Goal: Transaction & Acquisition: Purchase product/service

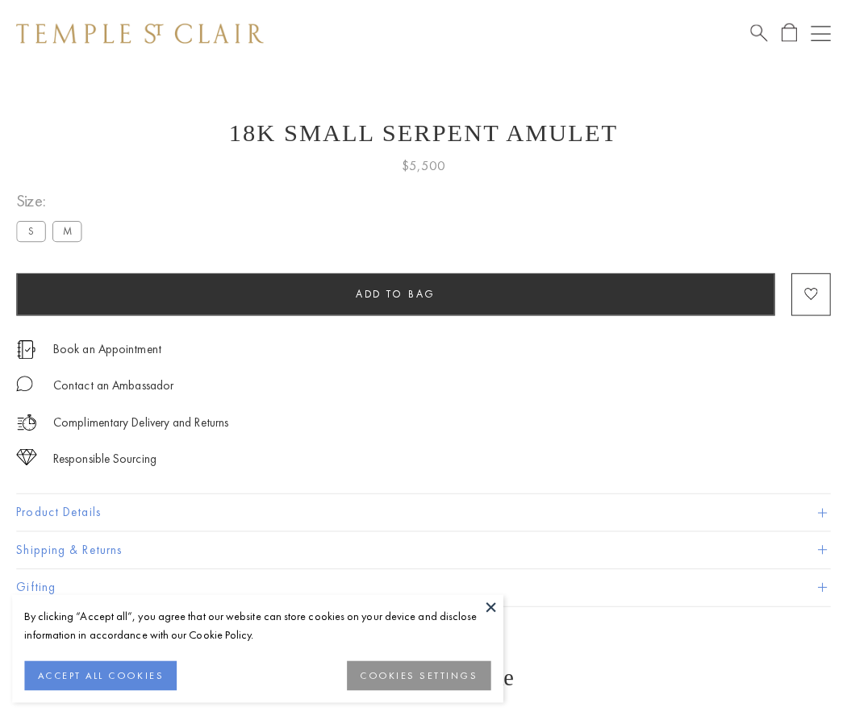
scroll to position [39, 0]
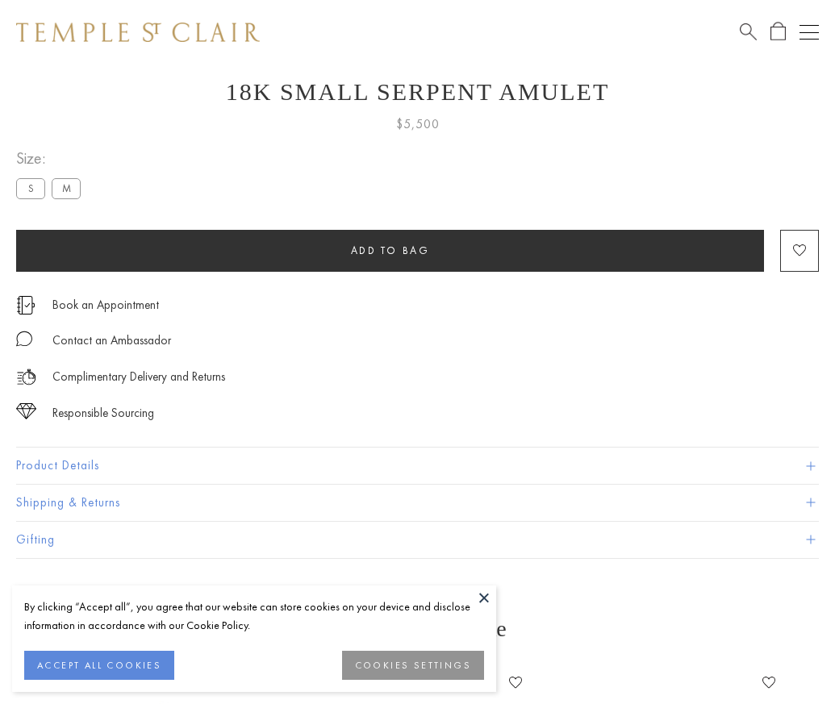
click at [390, 250] on span "Add to bag" at bounding box center [390, 251] width 79 height 14
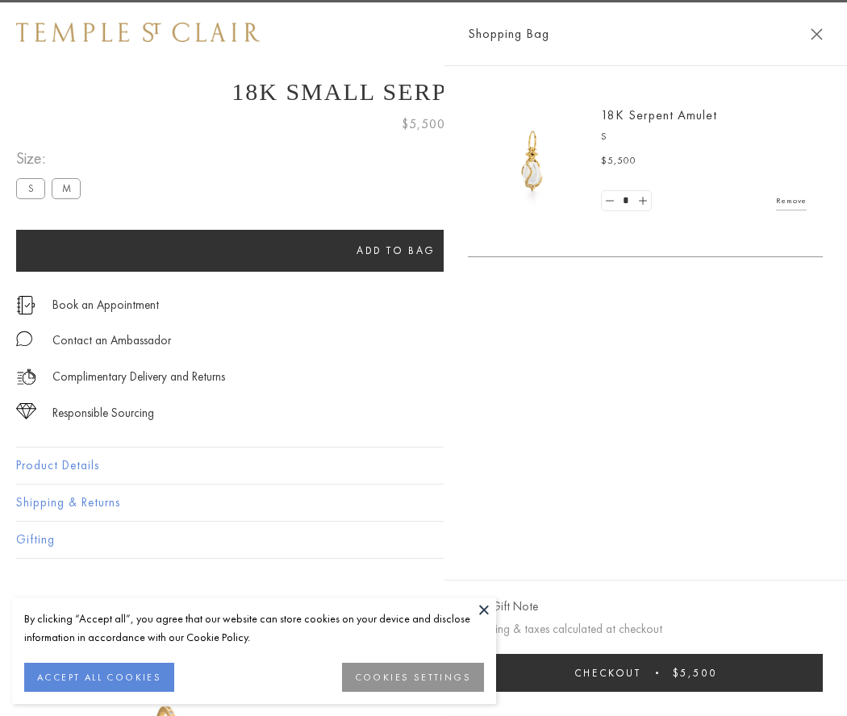
click at [656, 673] on button "Checkout $5,500" at bounding box center [645, 673] width 355 height 38
